Goal: Find specific page/section: Find specific page/section

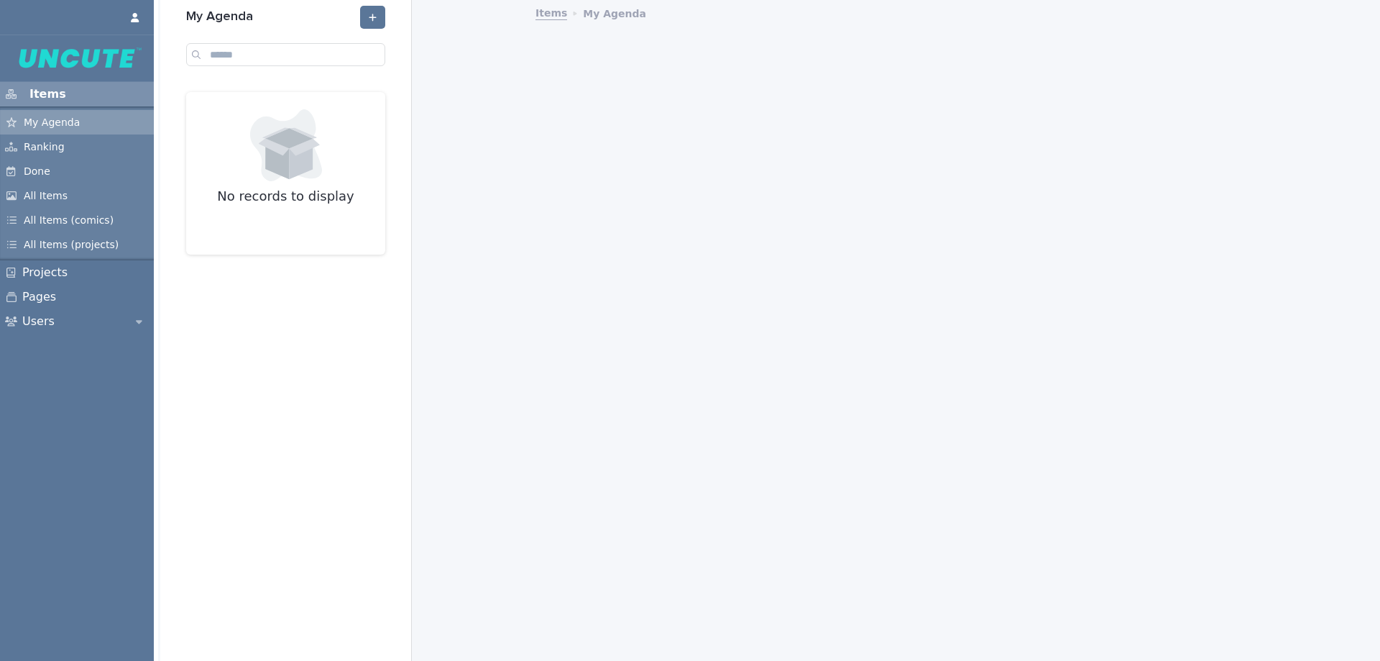
click at [60, 120] on p "My Agenda" at bounding box center [54, 122] width 75 height 13
click at [47, 196] on p "All Items" at bounding box center [48, 195] width 63 height 13
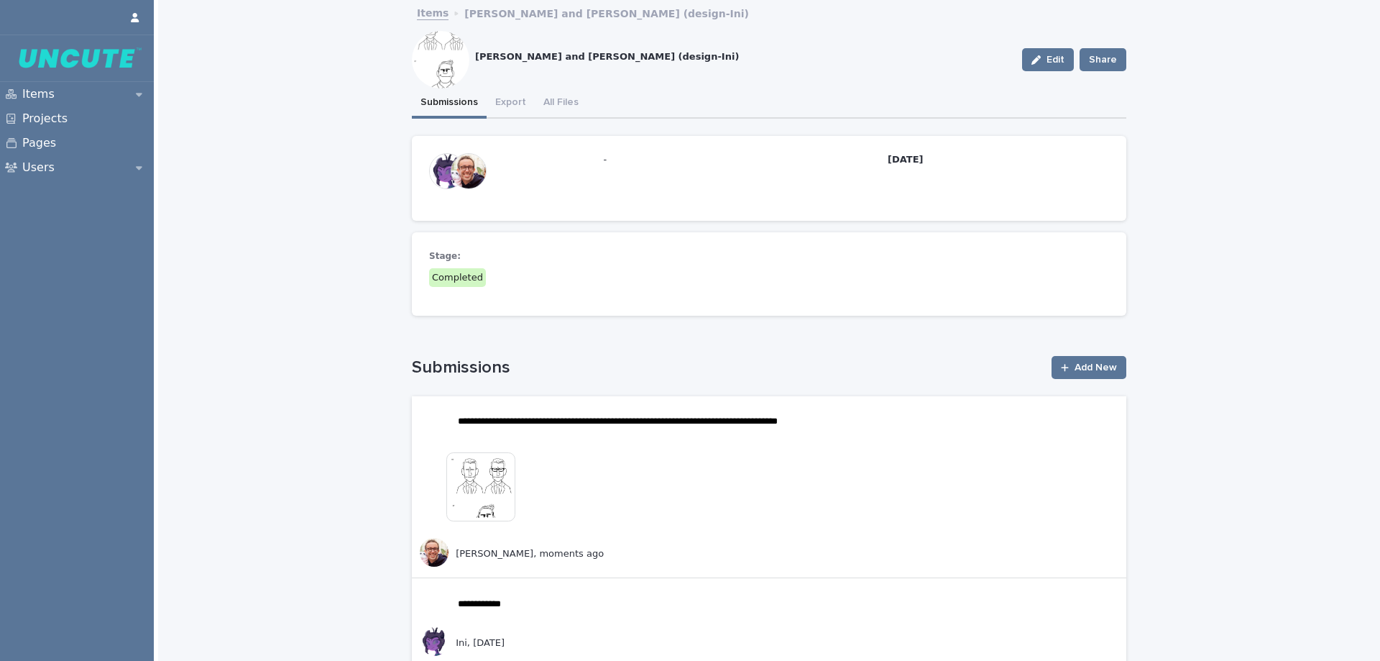
scroll to position [72, 0]
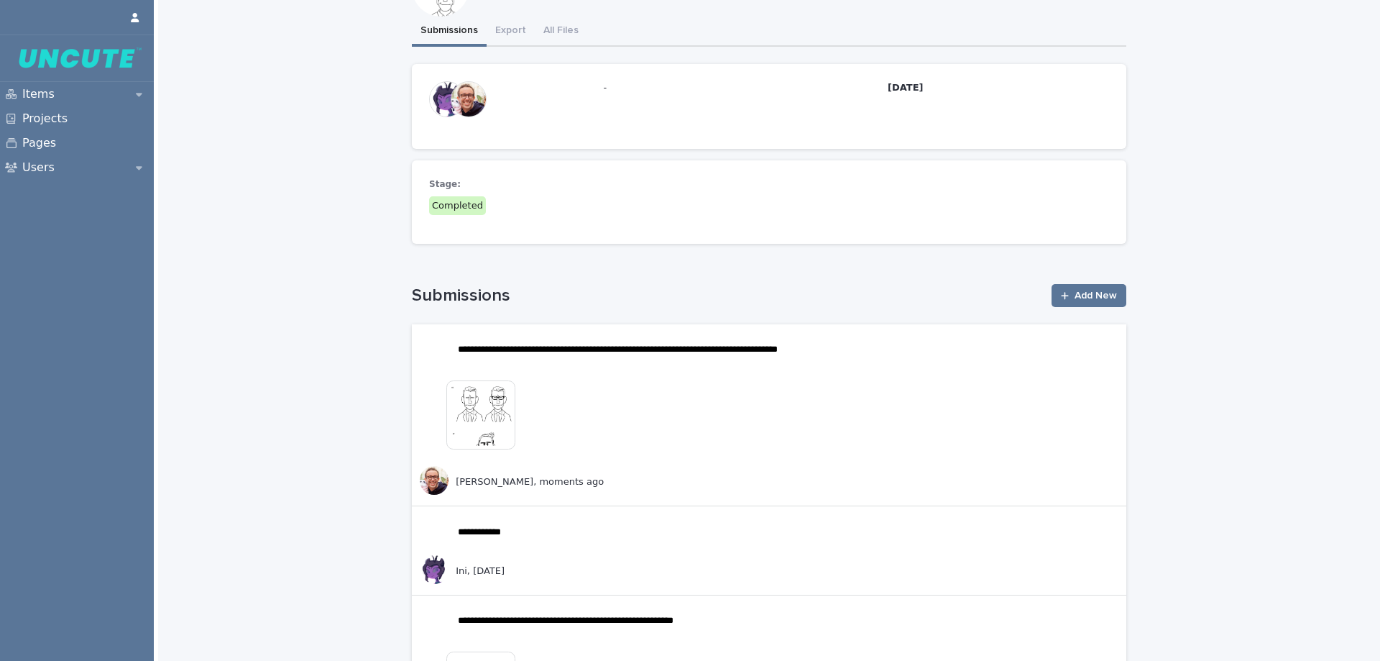
click at [468, 420] on img at bounding box center [480, 414] width 69 height 69
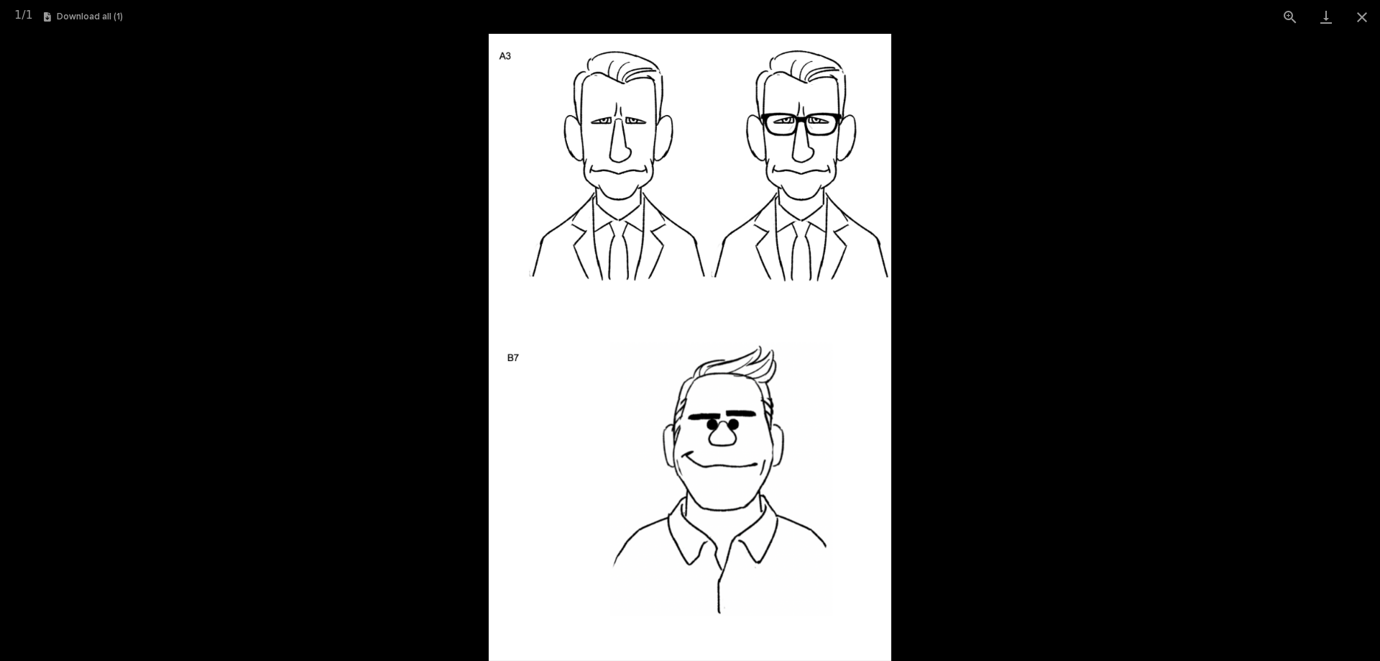
click at [1222, 401] on picture at bounding box center [690, 347] width 1380 height 627
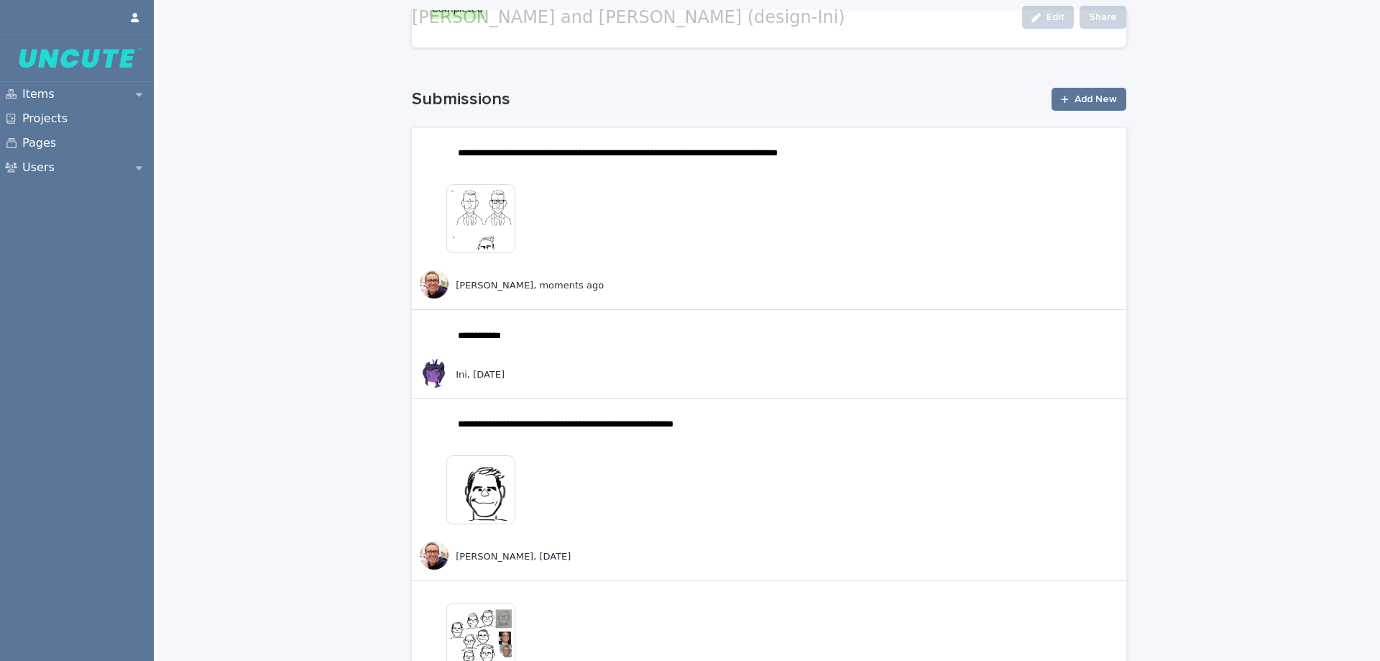
scroll to position [288, 0]
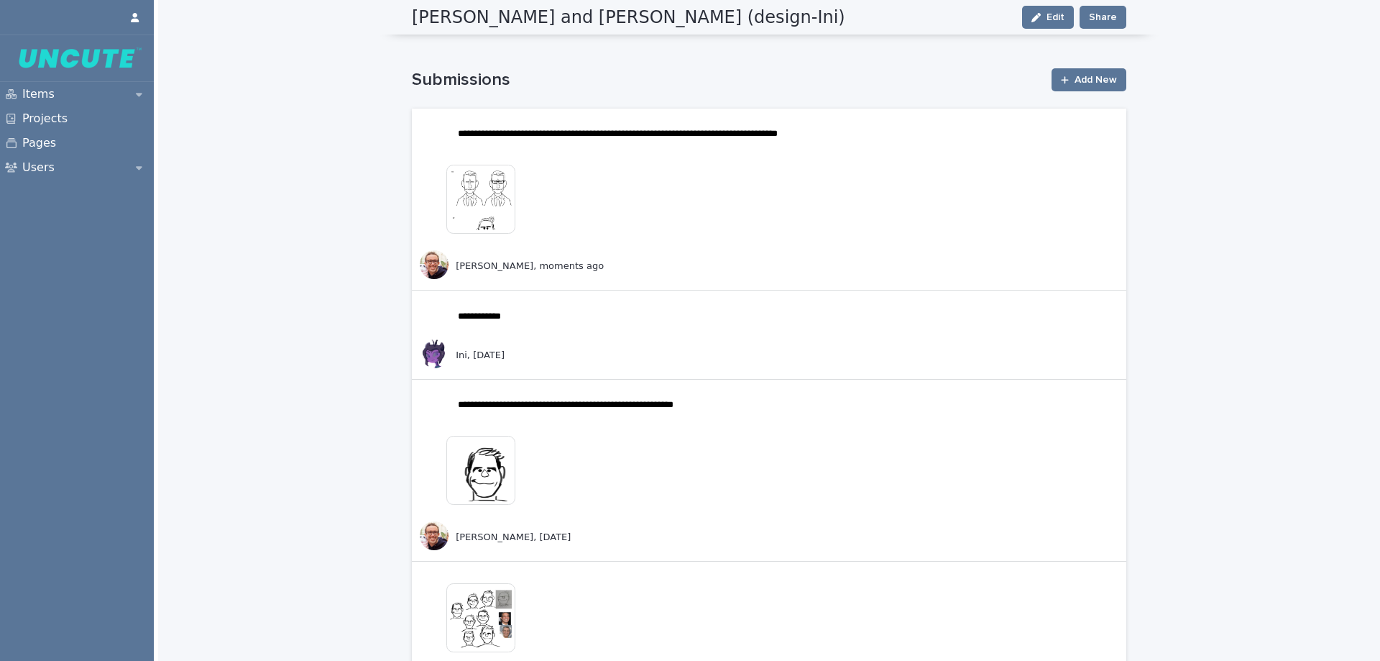
click at [481, 213] on img at bounding box center [480, 199] width 69 height 69
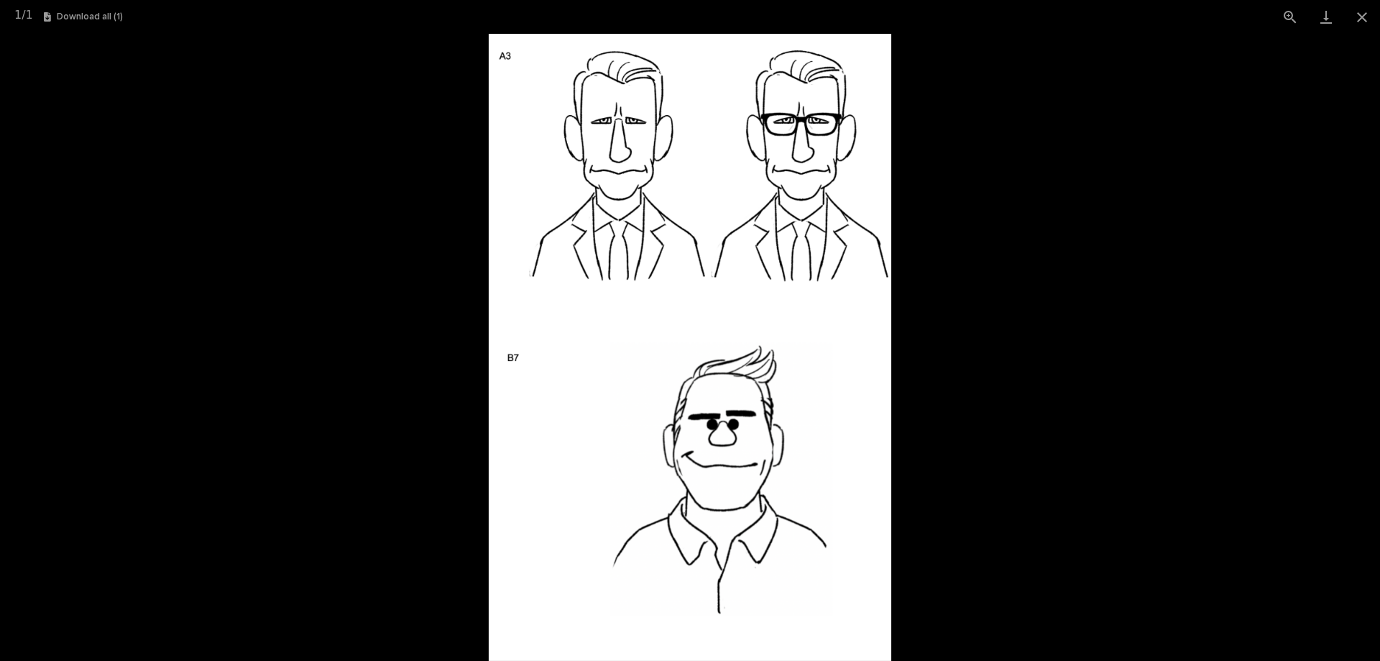
click at [1097, 396] on picture at bounding box center [690, 347] width 1380 height 627
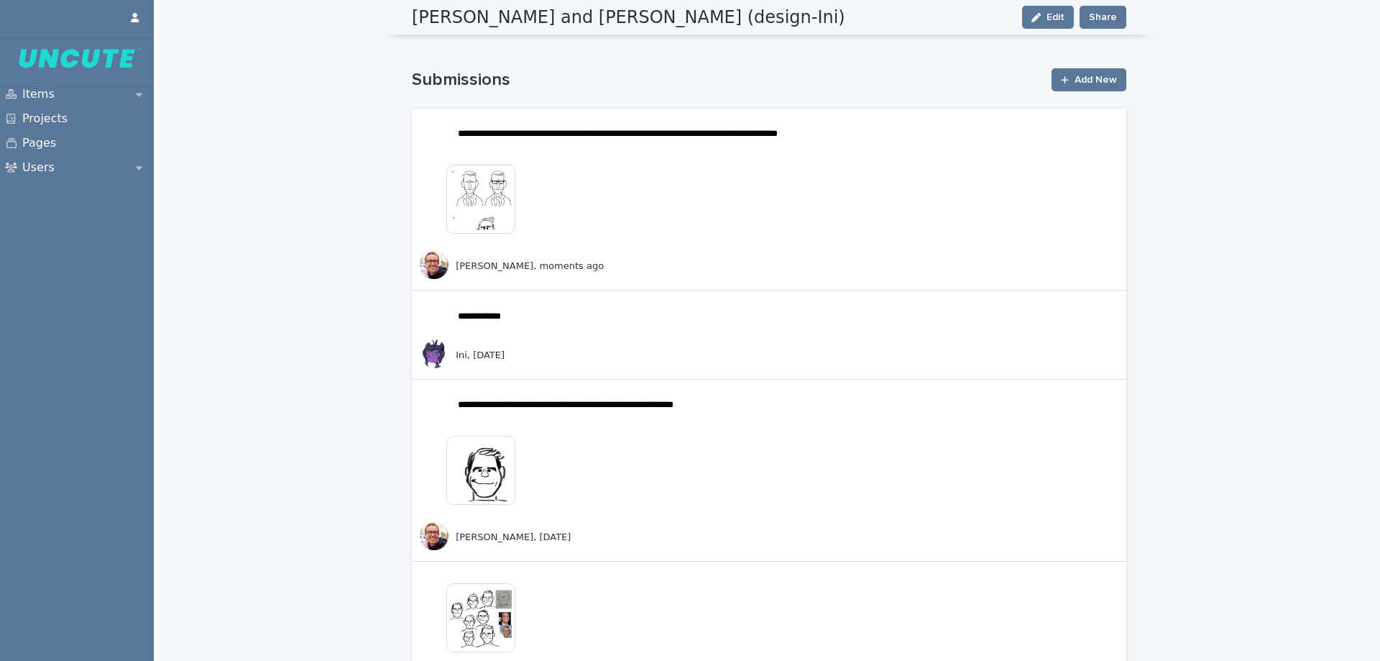
click at [474, 485] on img at bounding box center [480, 470] width 69 height 69
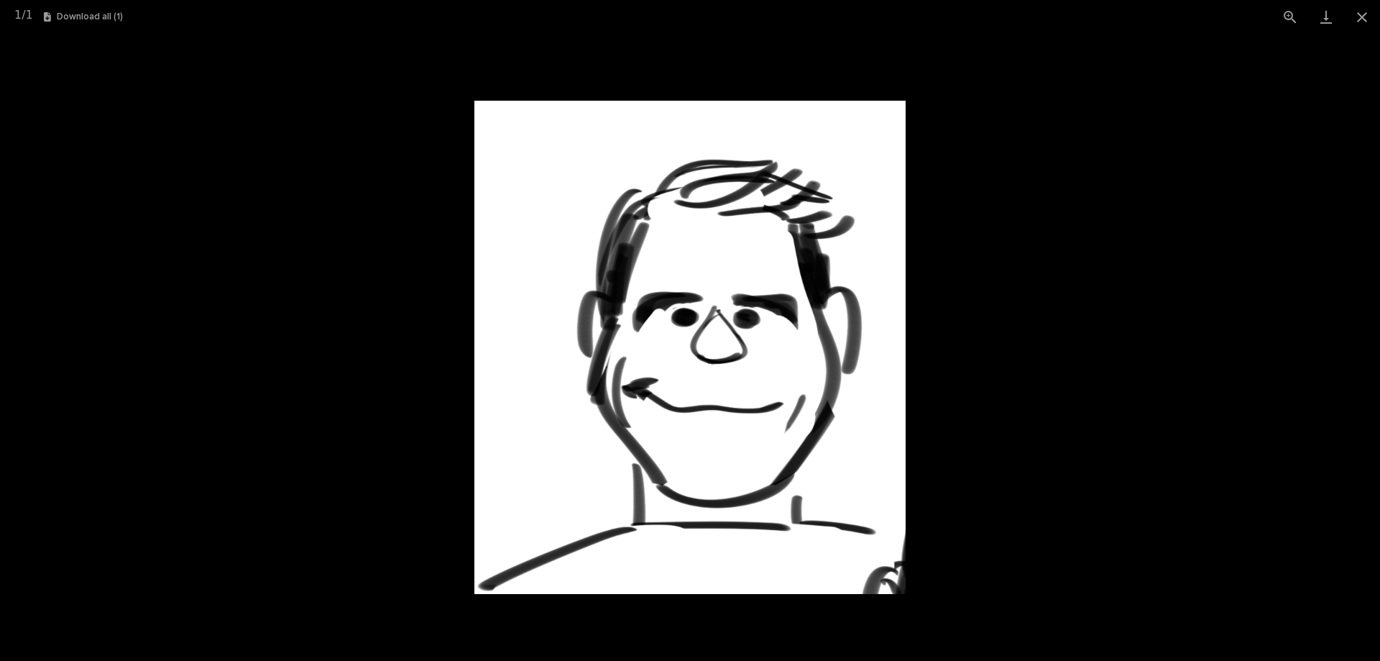
click at [1174, 394] on picture at bounding box center [690, 347] width 1380 height 627
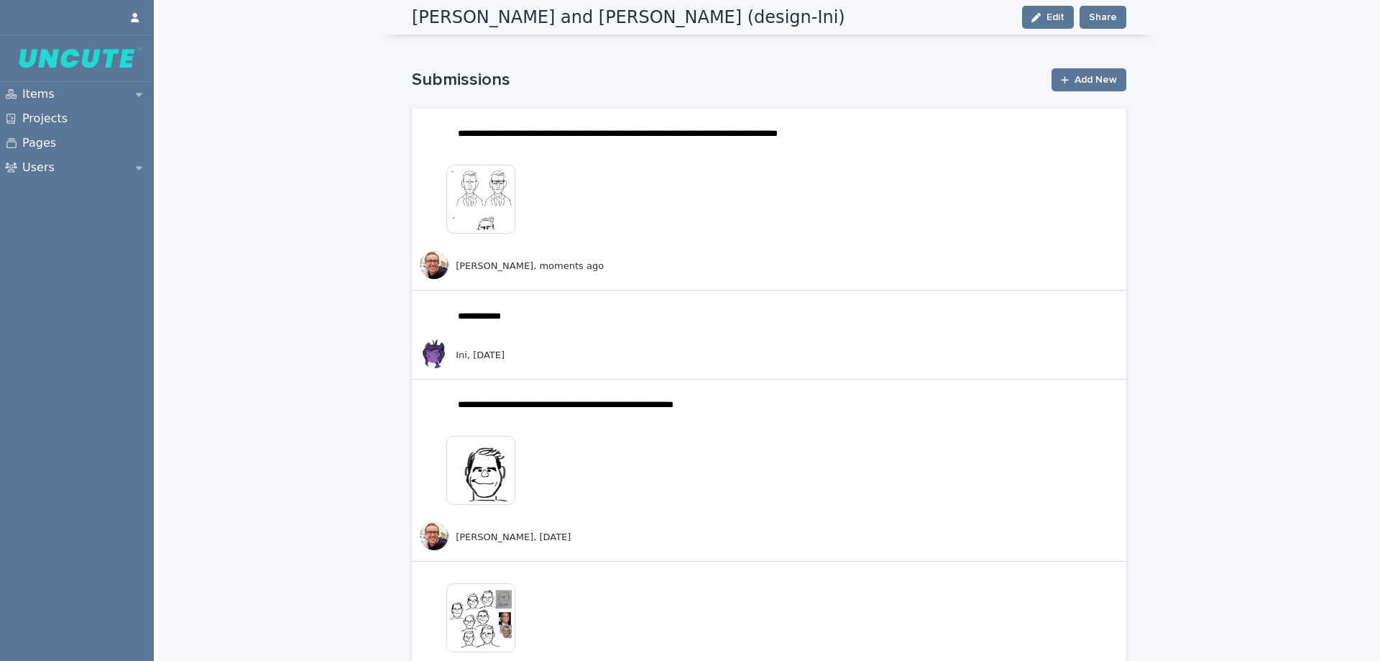
click at [465, 180] on img at bounding box center [480, 199] width 69 height 69
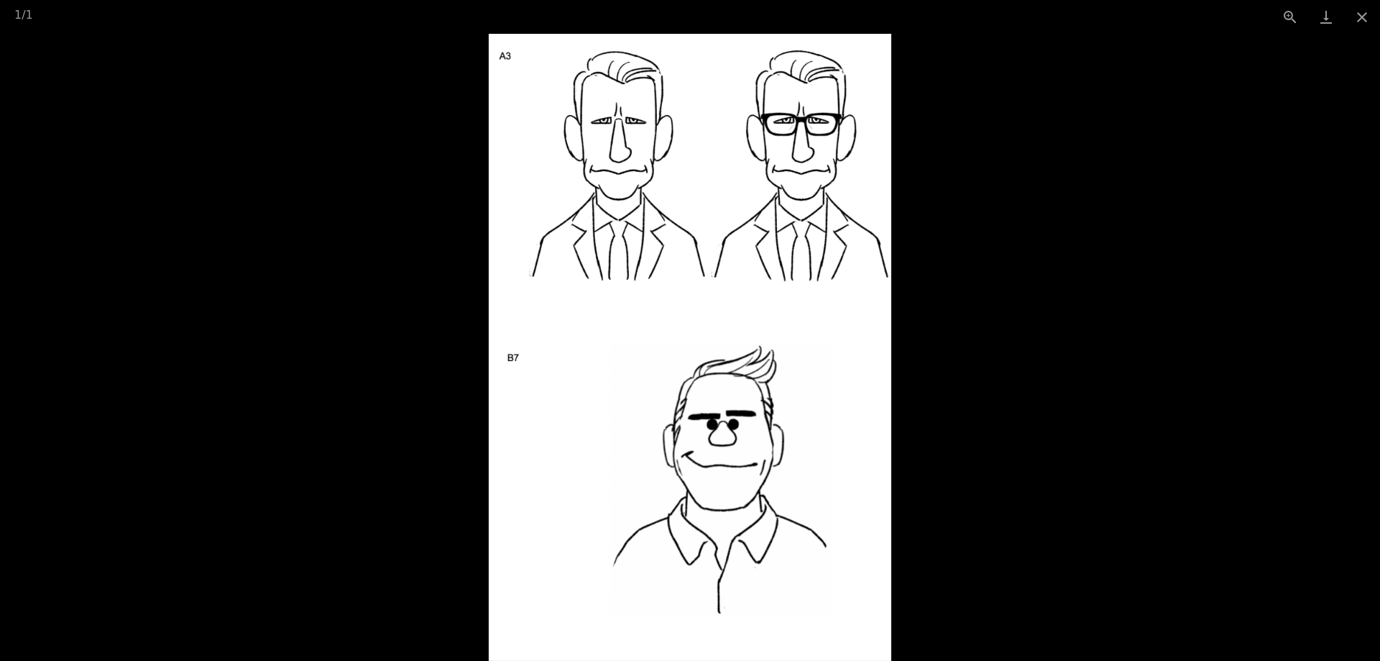
click at [1157, 316] on picture at bounding box center [690, 347] width 1380 height 627
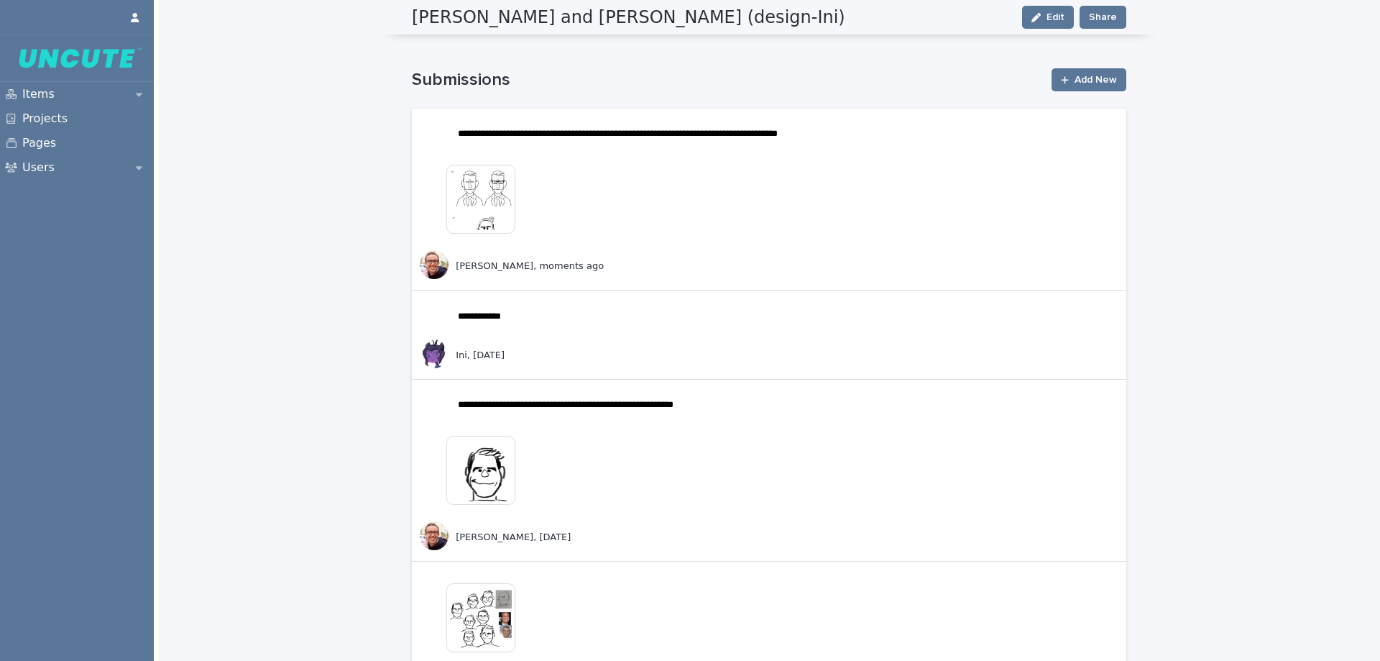
click at [458, 212] on img at bounding box center [480, 199] width 69 height 69
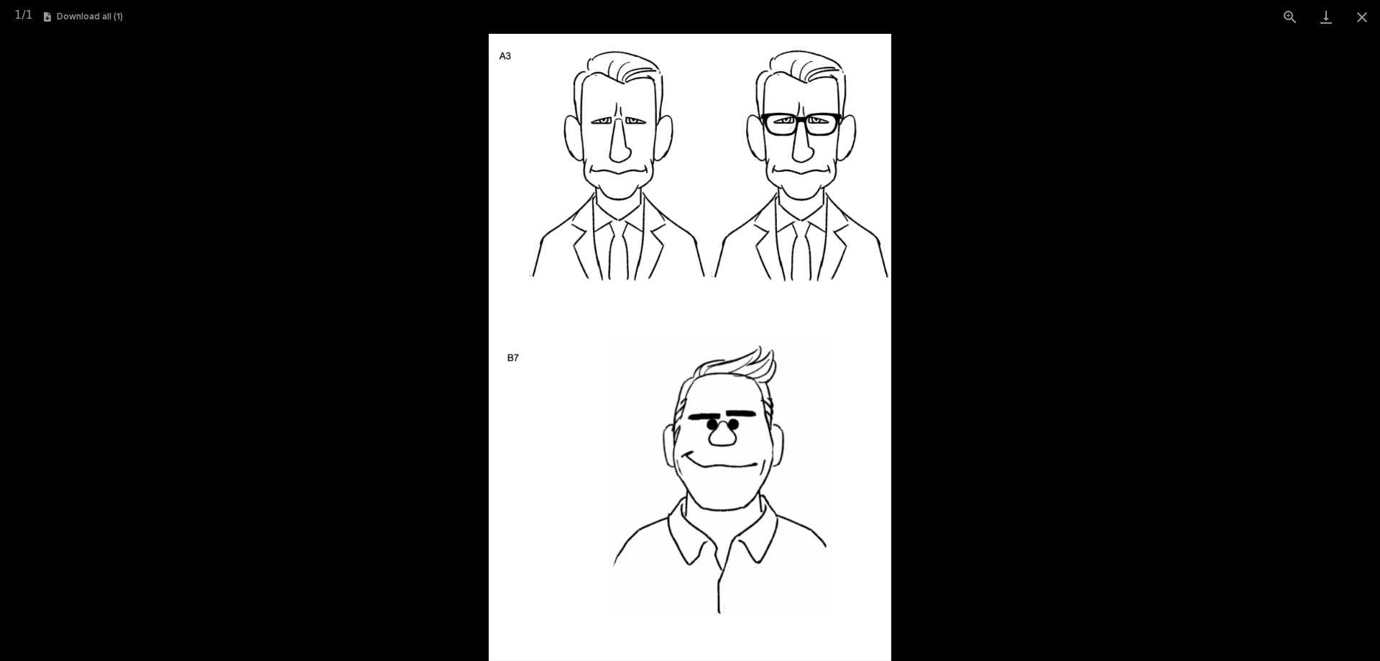
click at [1055, 340] on picture at bounding box center [690, 347] width 1380 height 627
click at [1361, 19] on button "Close gallery" at bounding box center [1362, 17] width 36 height 34
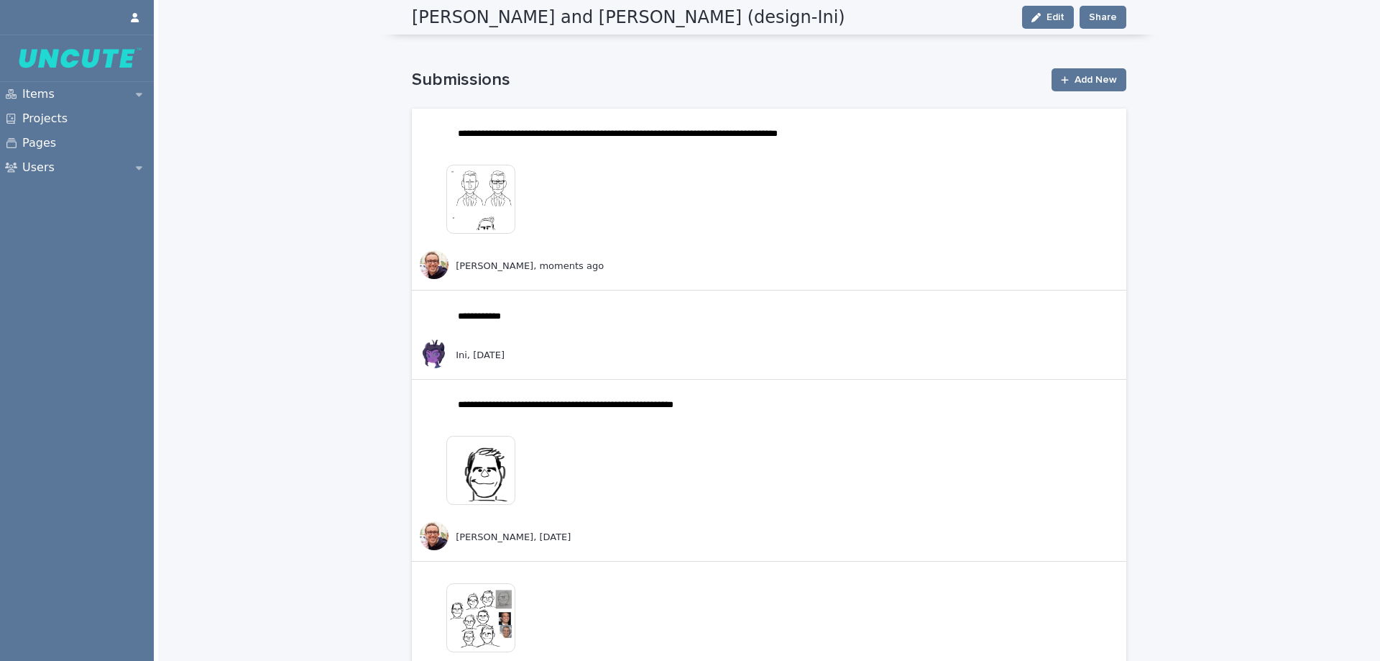
click at [497, 494] on img at bounding box center [480, 470] width 69 height 69
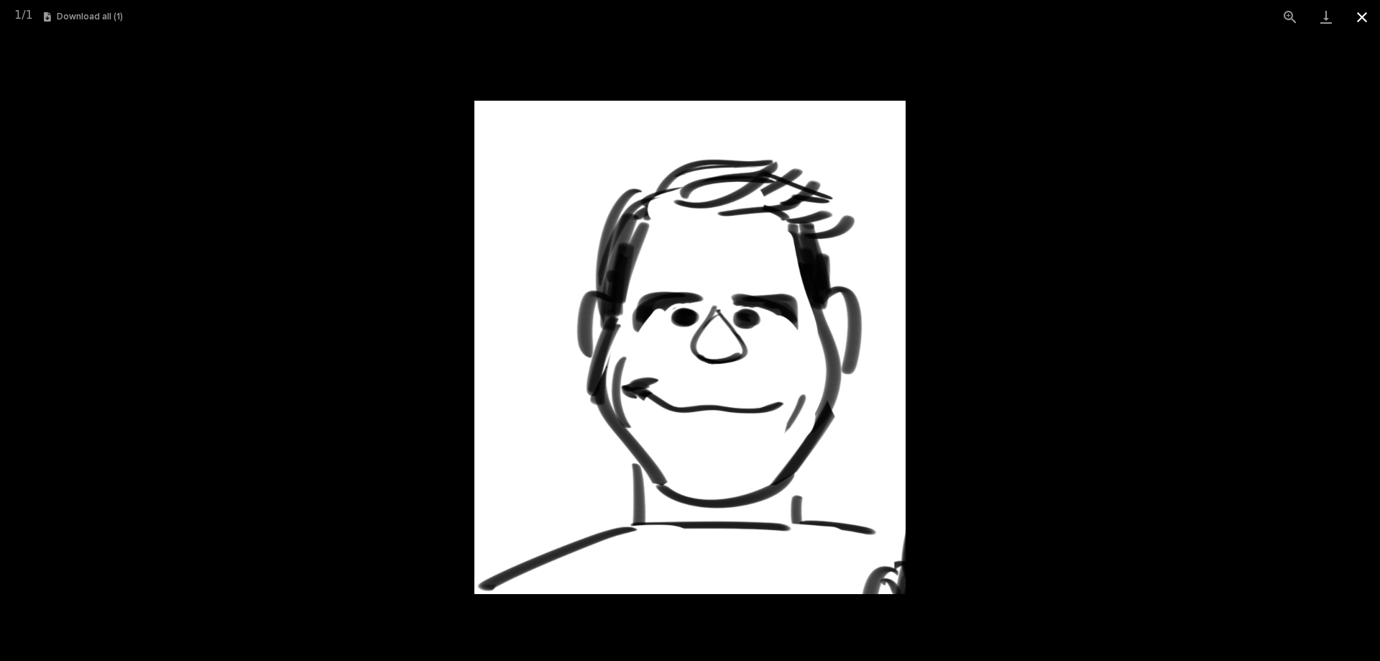
click at [1363, 11] on button "Close gallery" at bounding box center [1362, 17] width 36 height 34
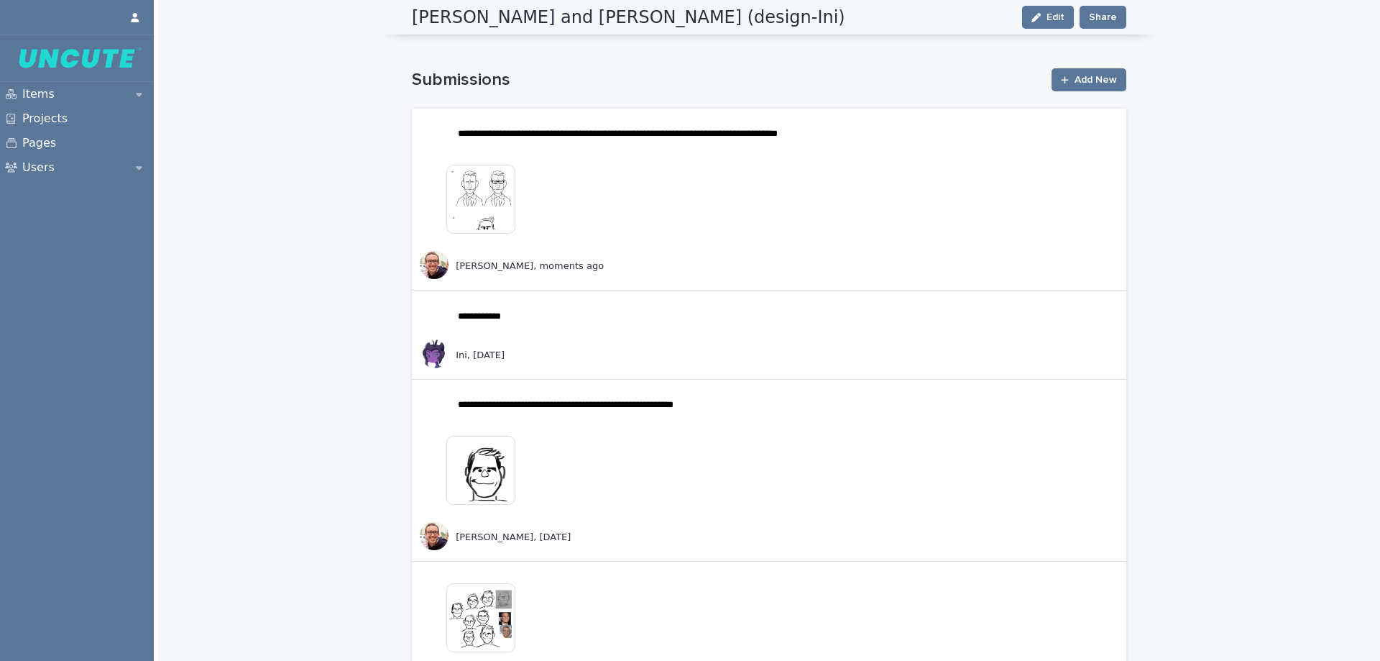
click at [485, 204] on img at bounding box center [480, 199] width 69 height 69
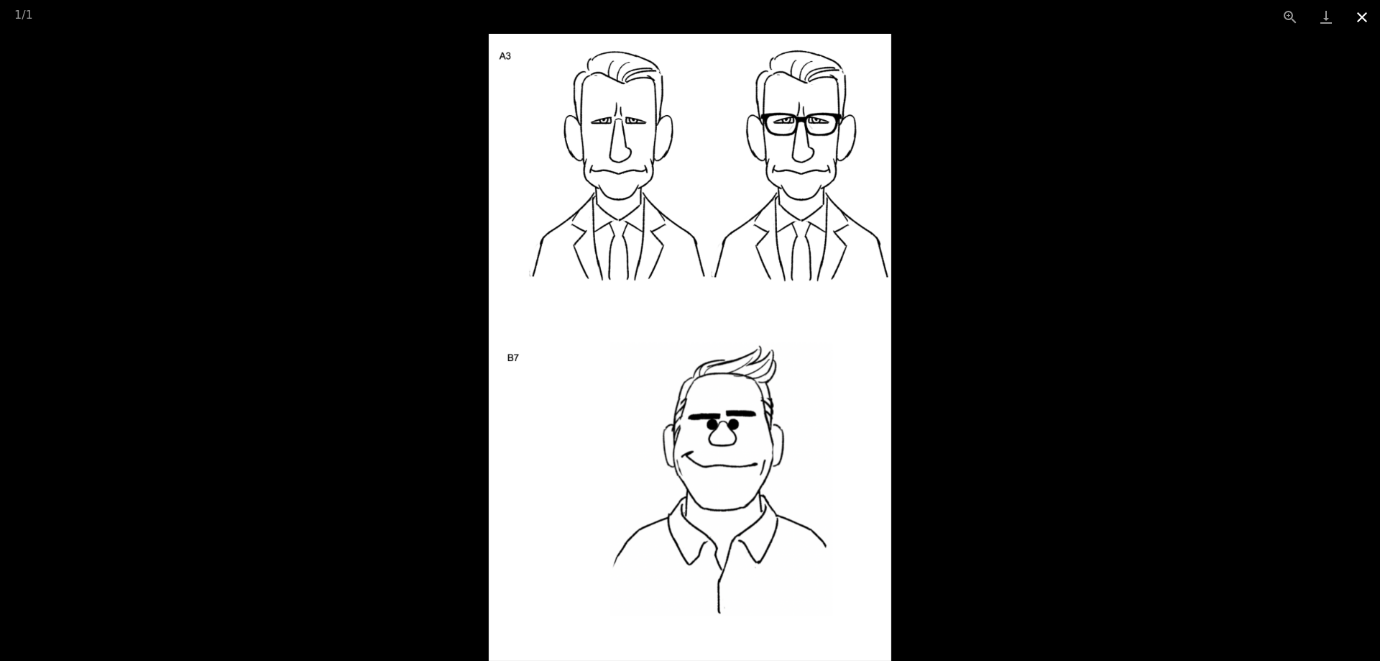
click at [1366, 18] on button "Close gallery" at bounding box center [1362, 17] width 36 height 34
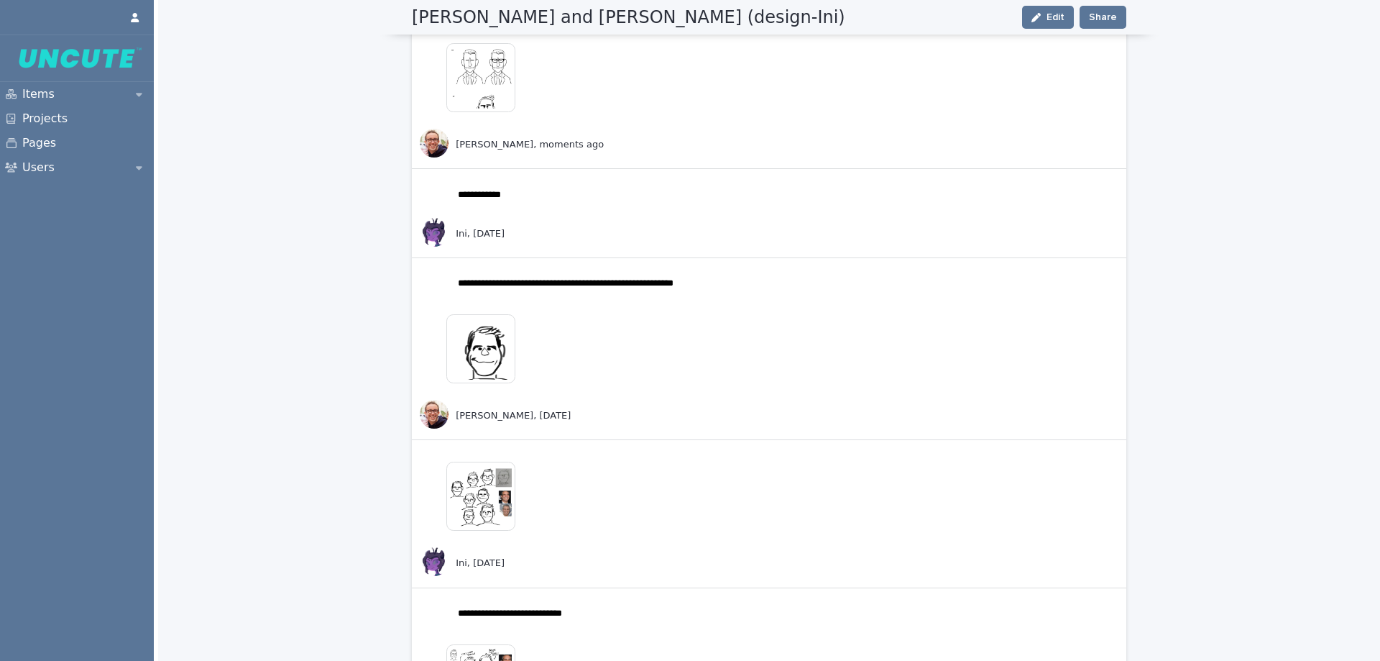
scroll to position [791, 0]
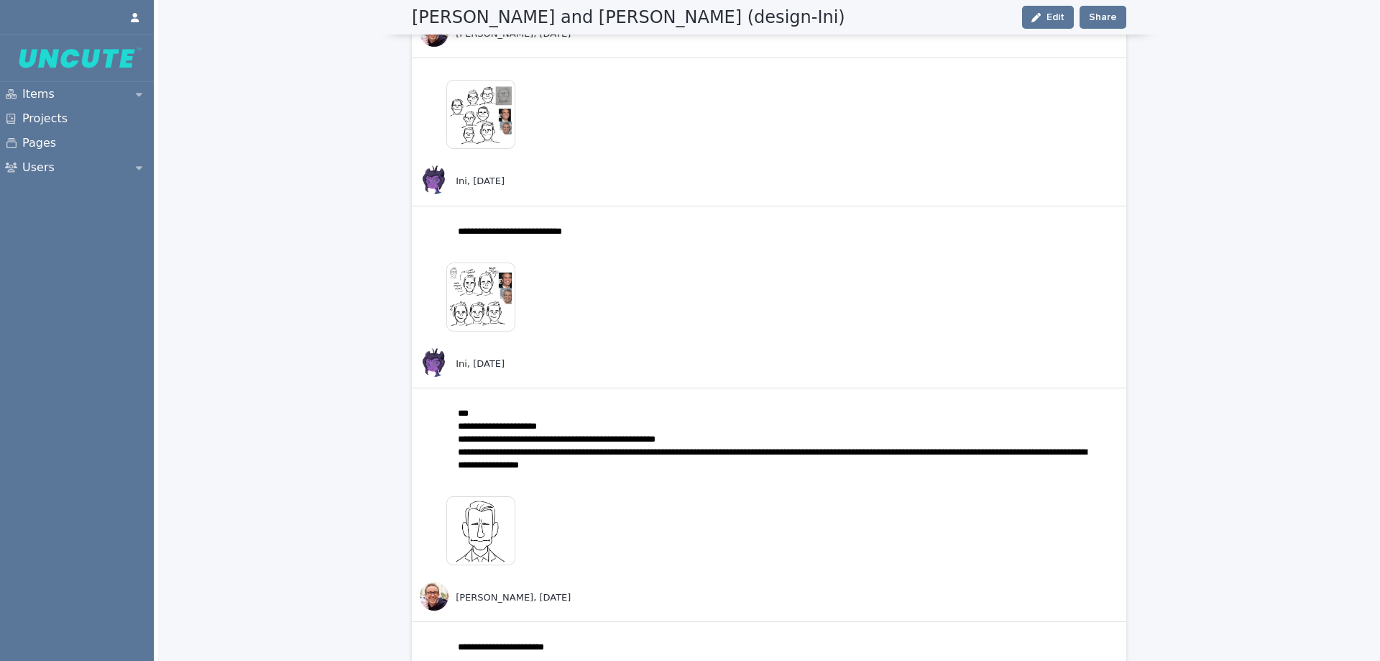
click at [505, 303] on img at bounding box center [480, 296] width 69 height 69
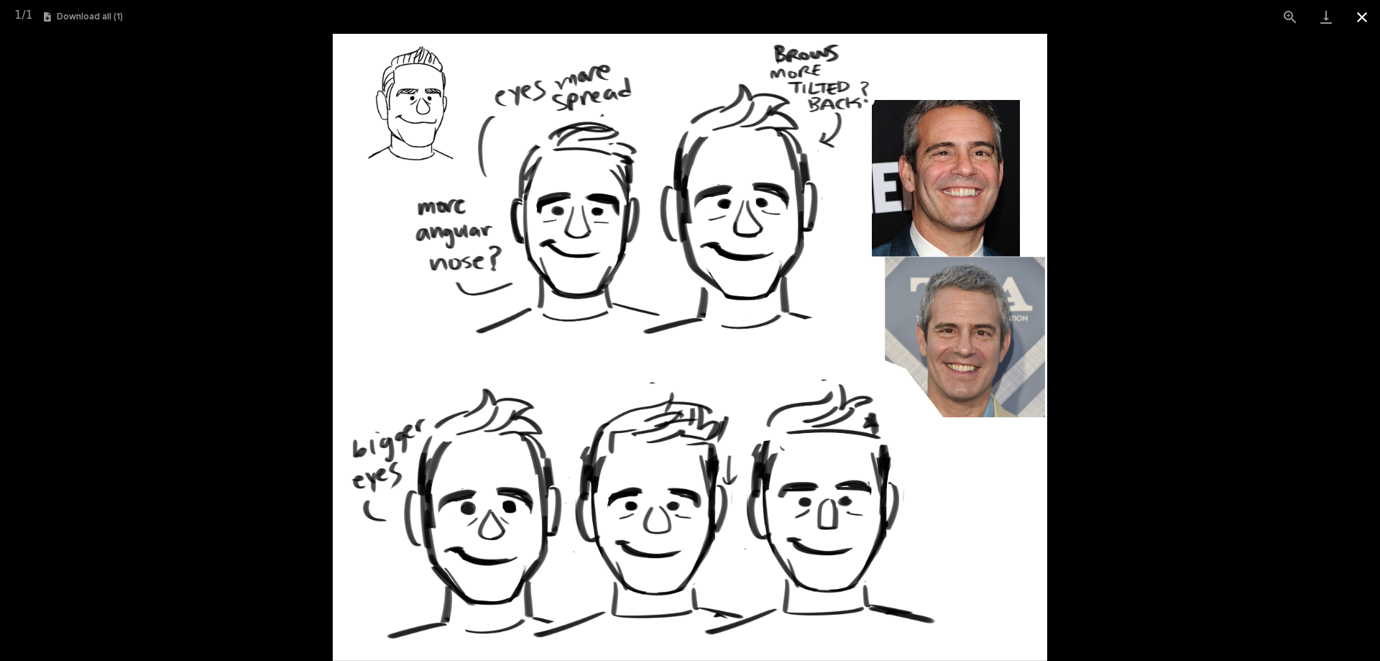
click at [1365, 24] on button "Close gallery" at bounding box center [1362, 17] width 36 height 34
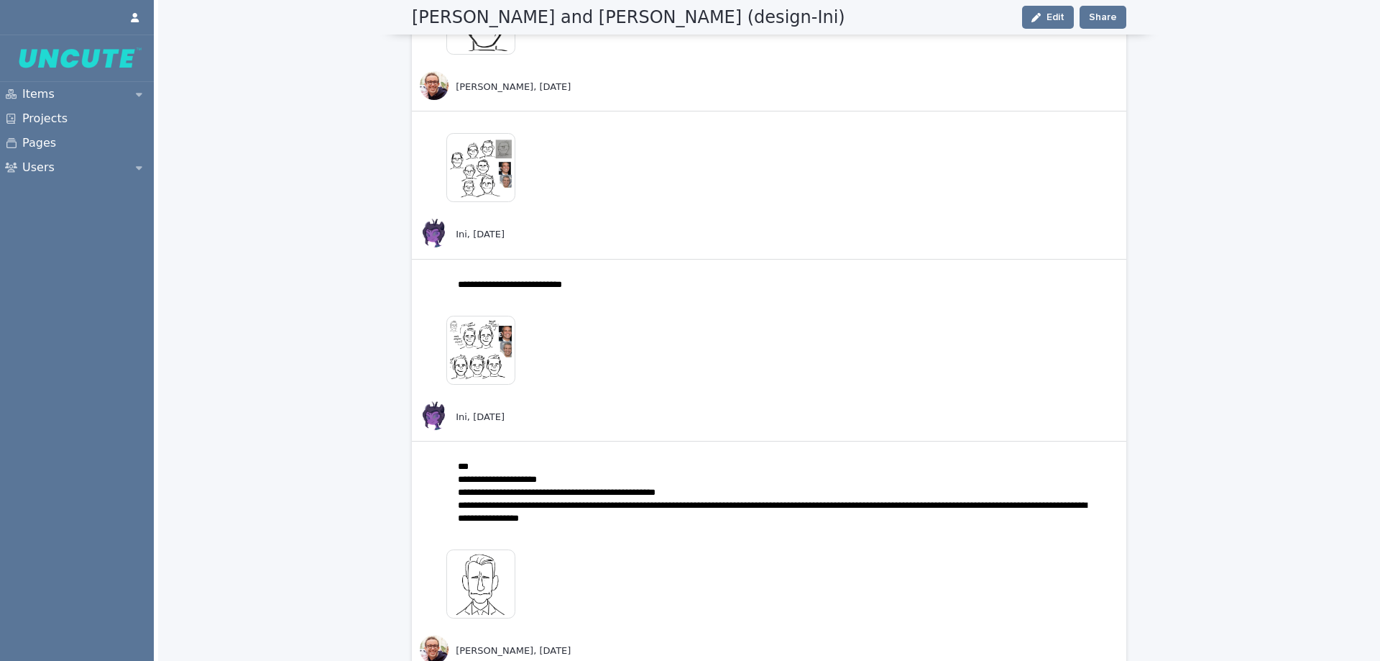
scroll to position [719, 0]
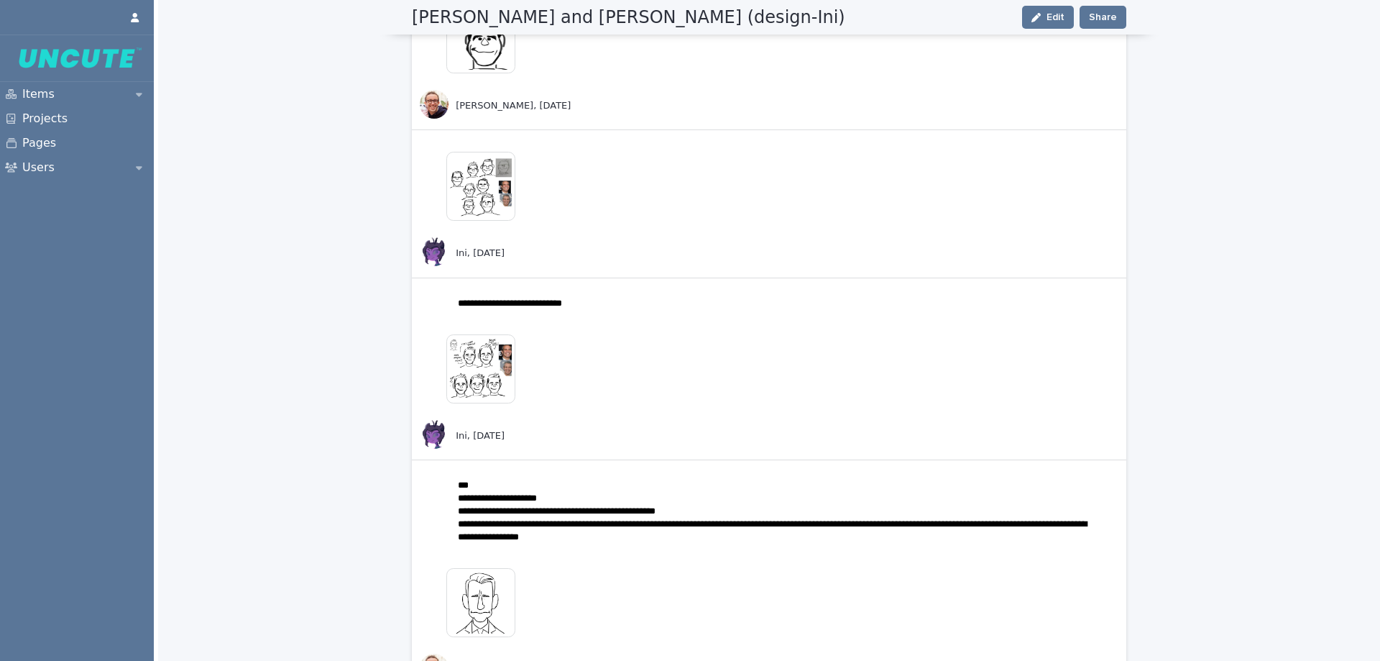
click at [475, 196] on img at bounding box center [480, 186] width 69 height 69
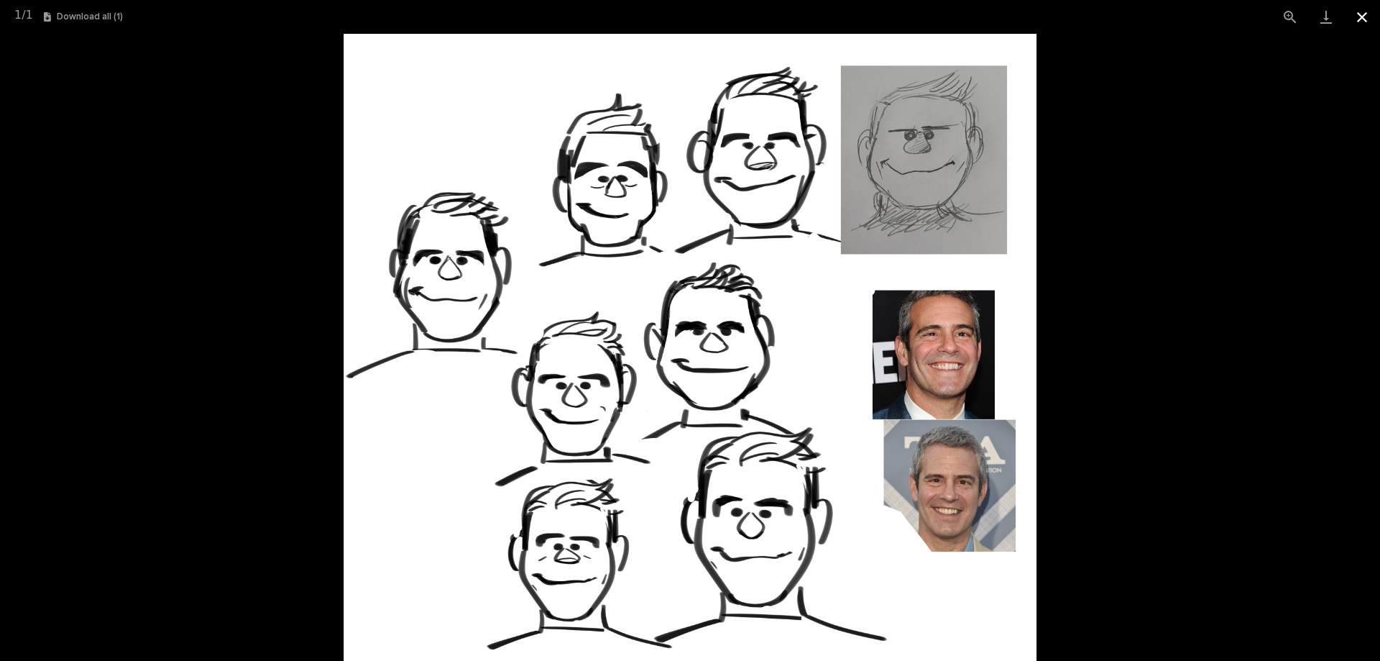
click at [1364, 14] on button "Close gallery" at bounding box center [1362, 17] width 36 height 34
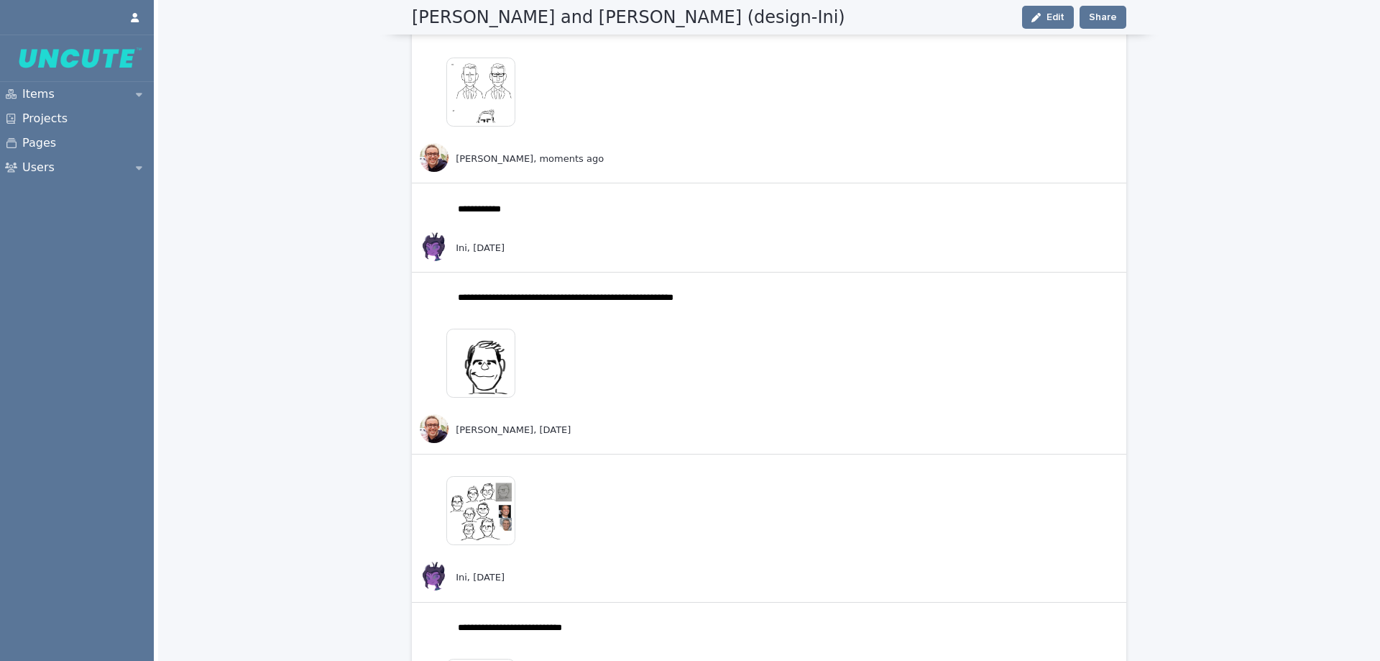
scroll to position [359, 0]
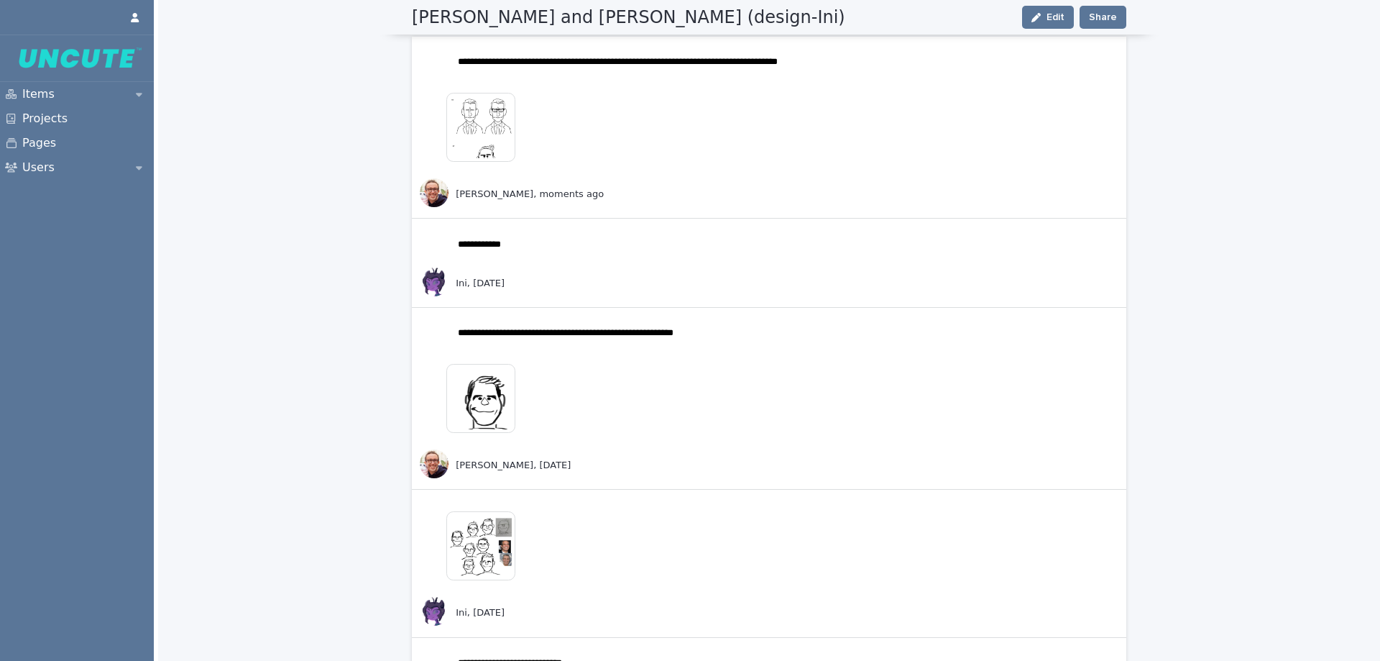
click at [489, 142] on img at bounding box center [480, 127] width 69 height 69
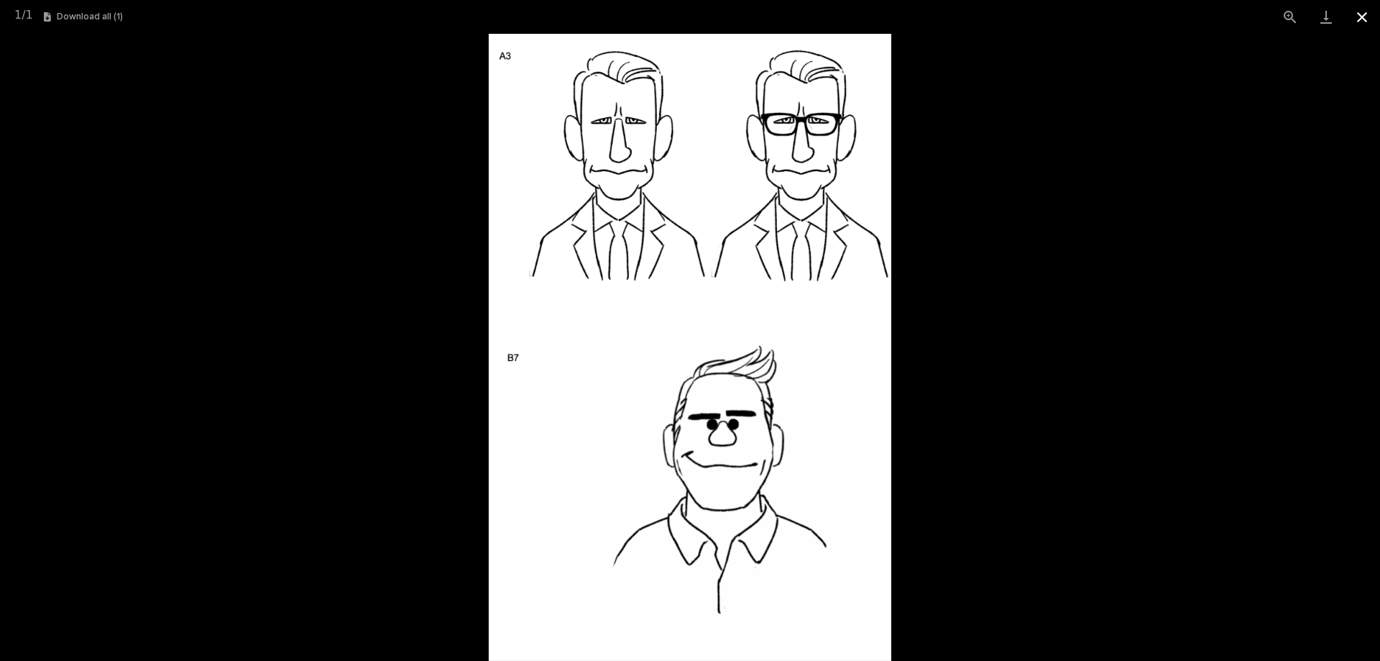
click at [1360, 16] on button "Close gallery" at bounding box center [1362, 17] width 36 height 34
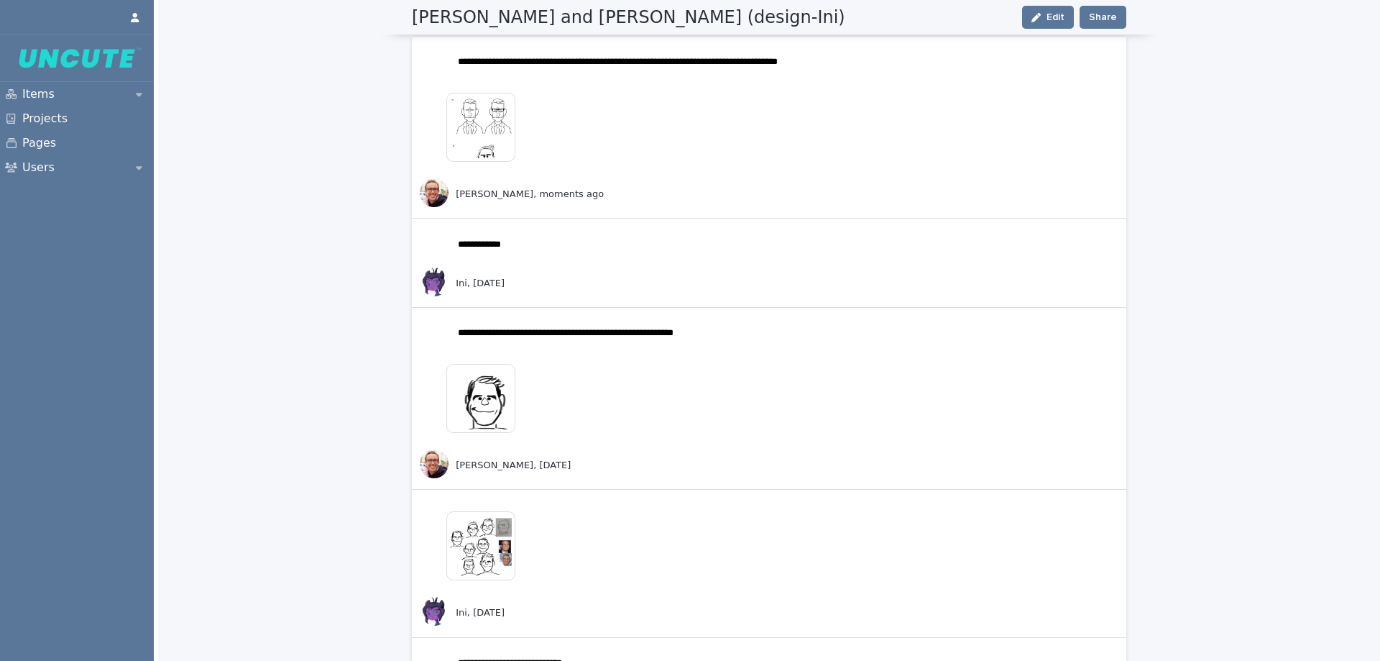
click at [491, 566] on img at bounding box center [480, 545] width 69 height 69
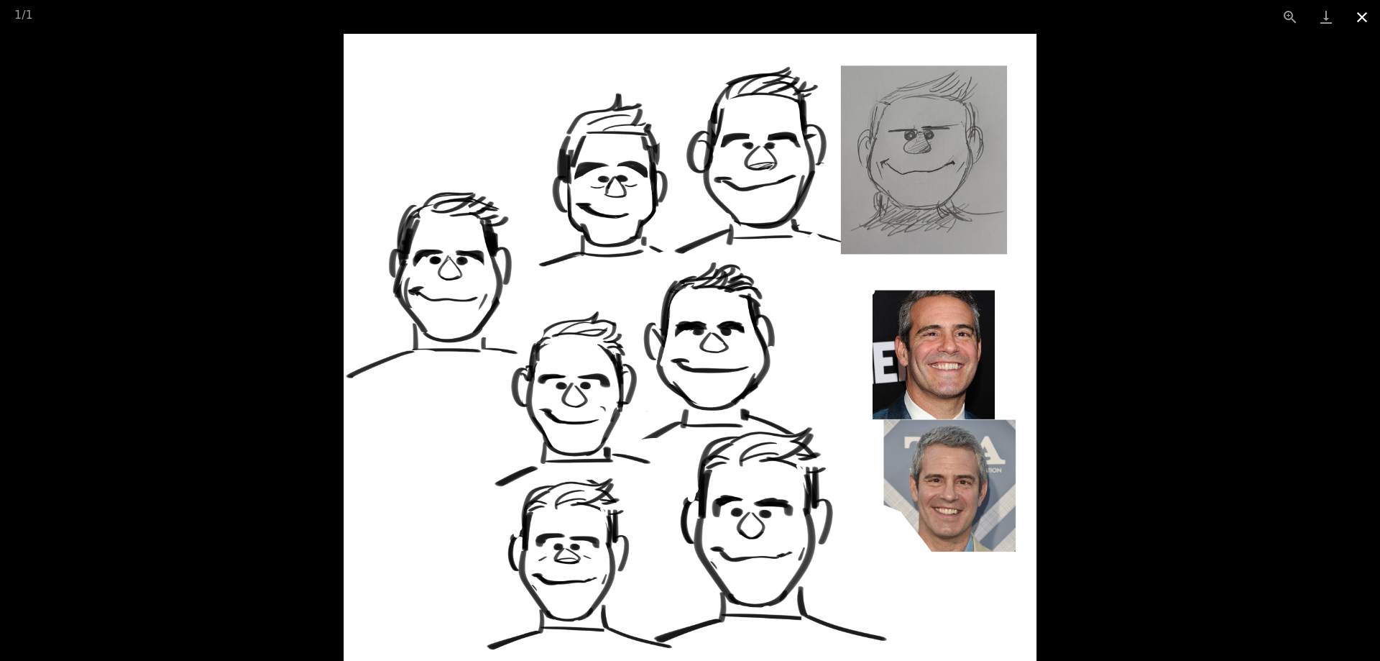
click at [1361, 15] on button "Close gallery" at bounding box center [1362, 17] width 36 height 34
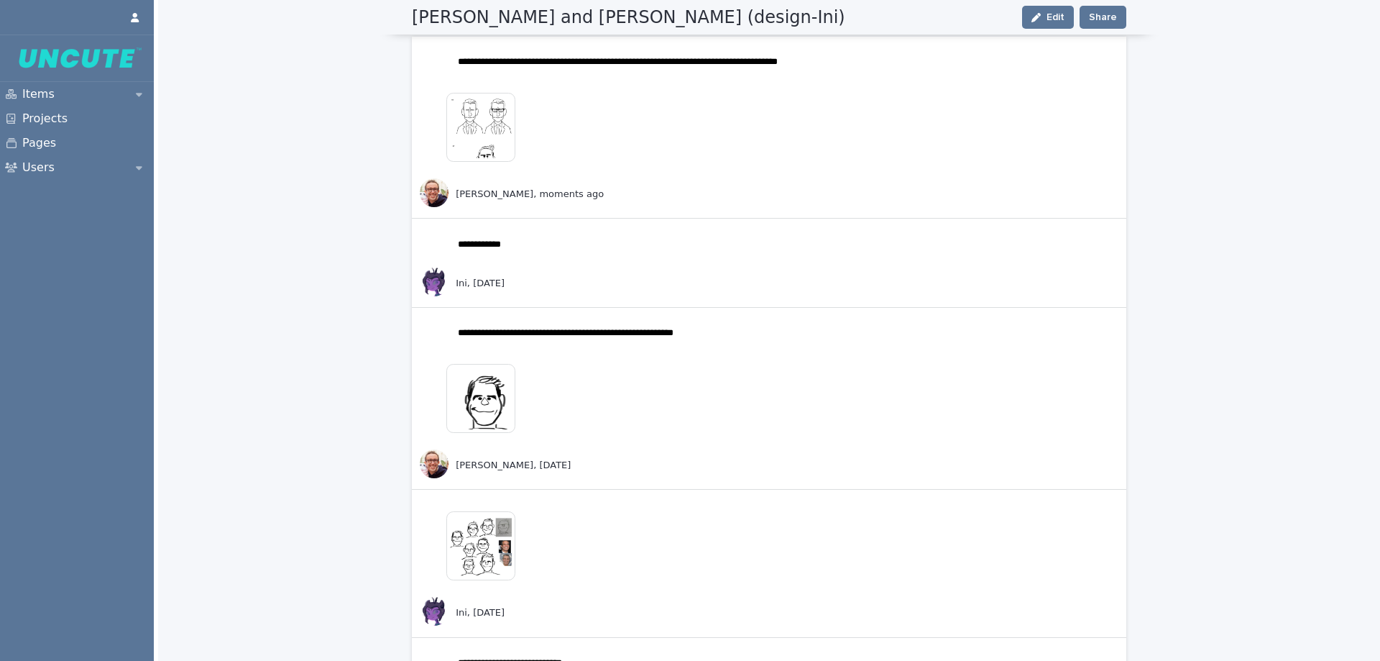
click at [505, 128] on img at bounding box center [480, 127] width 69 height 69
